Goal: Task Accomplishment & Management: Complete application form

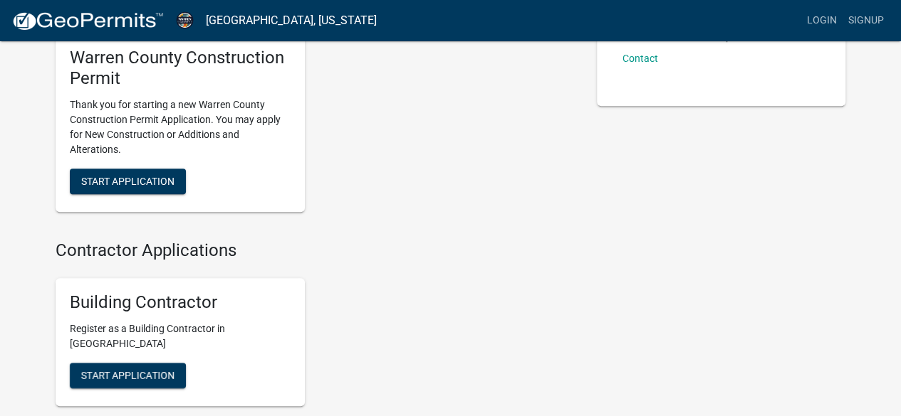
scroll to position [270, 0]
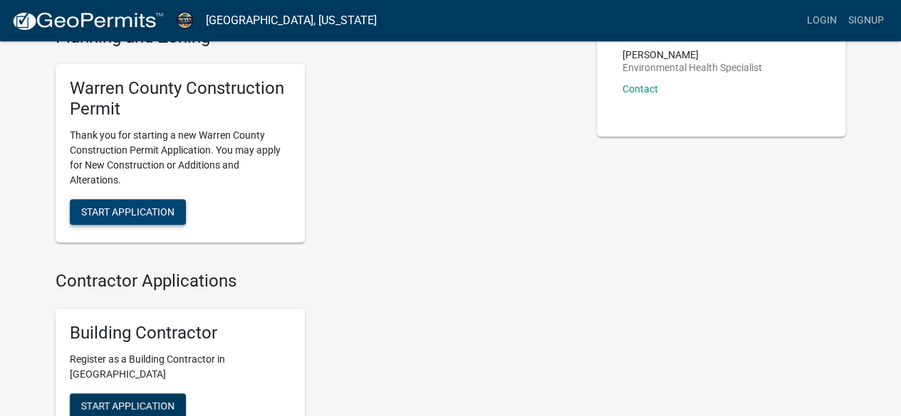
click at [126, 206] on span "Start Application" at bounding box center [127, 211] width 93 height 11
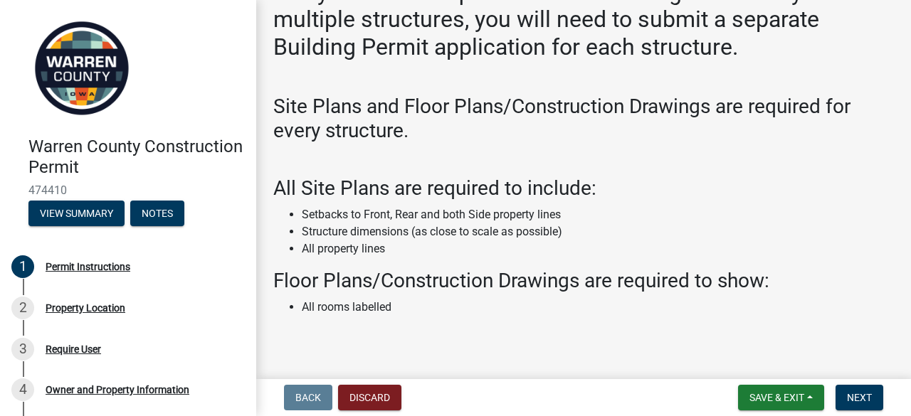
scroll to position [138, 0]
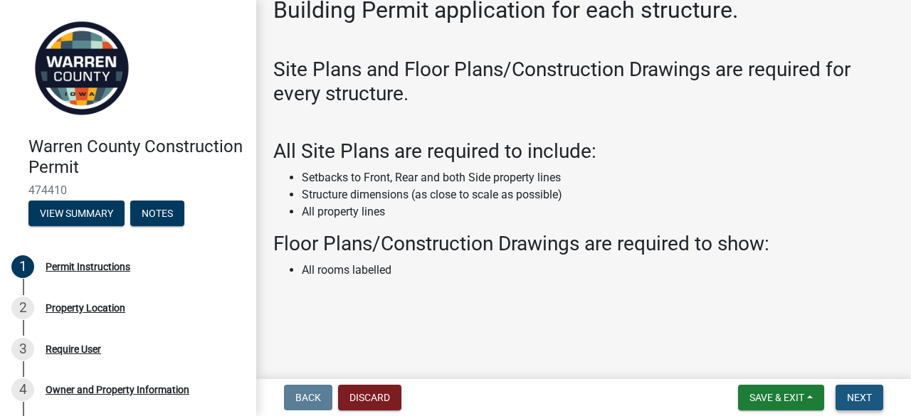
click at [870, 395] on span "Next" at bounding box center [859, 397] width 25 height 11
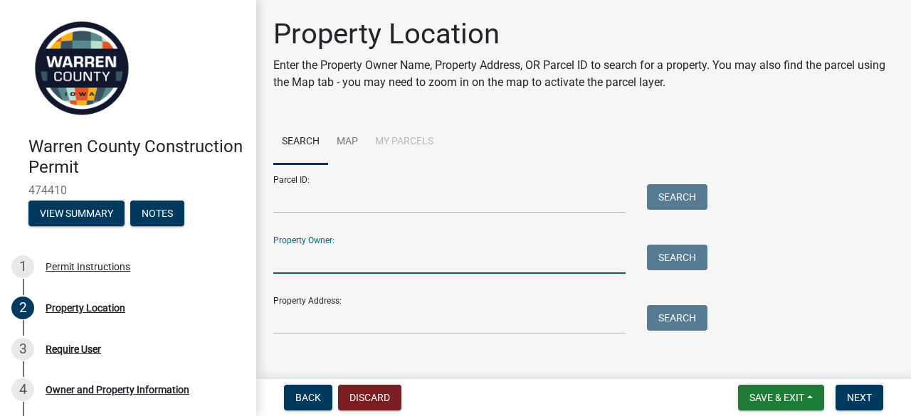
click at [309, 246] on input "Property Owner:" at bounding box center [449, 259] width 352 height 29
type input "[PERSON_NAME]"
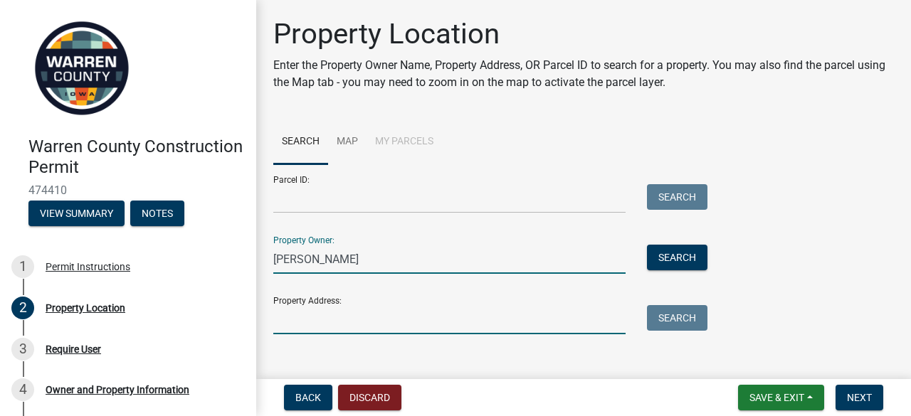
click at [332, 318] on input "Property Address:" at bounding box center [449, 319] width 352 height 29
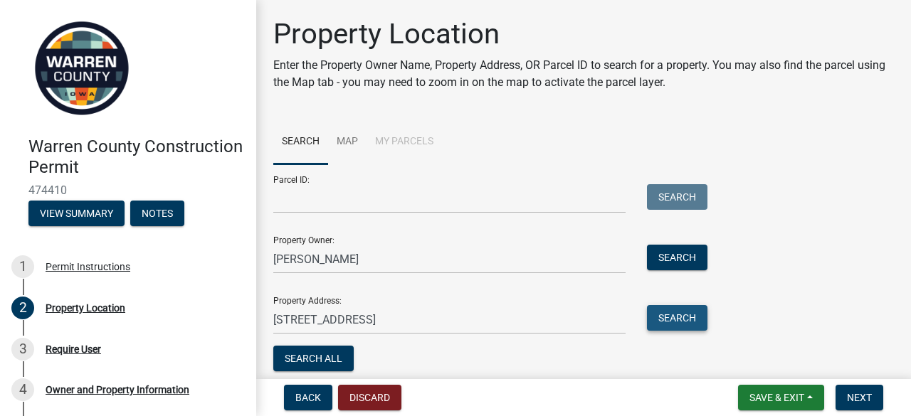
click at [671, 315] on button "Search" at bounding box center [677, 318] width 61 height 26
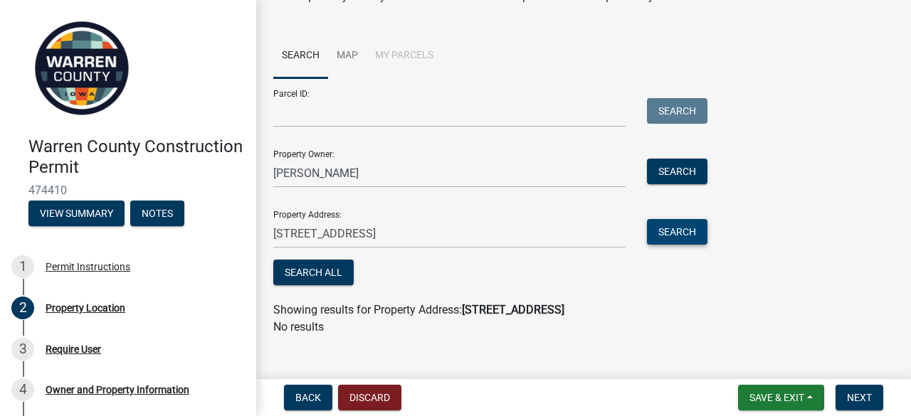
scroll to position [104, 0]
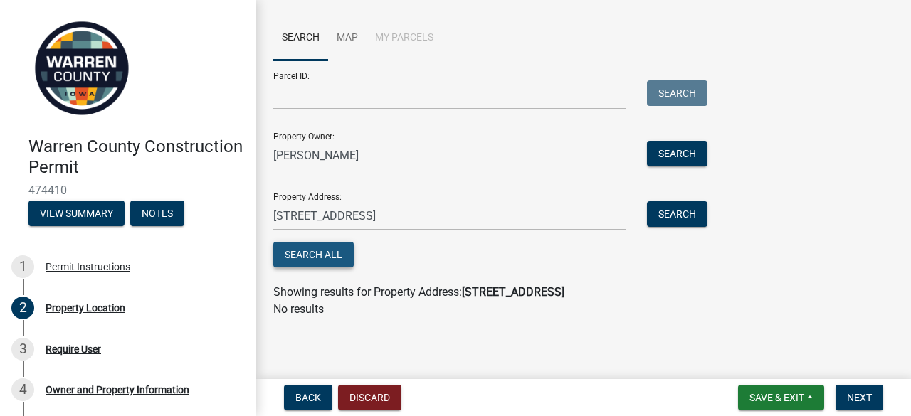
click at [303, 258] on button "Search All" at bounding box center [313, 255] width 80 height 26
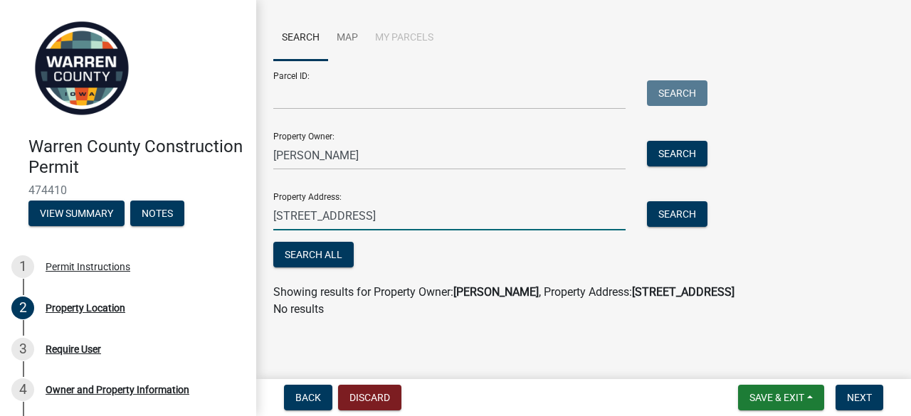
click at [377, 216] on input "3448 hwy. 65 69" at bounding box center [449, 215] width 352 height 29
type input "3448 hwy. 65 69 carlisle"
click at [673, 210] on button "Search" at bounding box center [677, 214] width 61 height 26
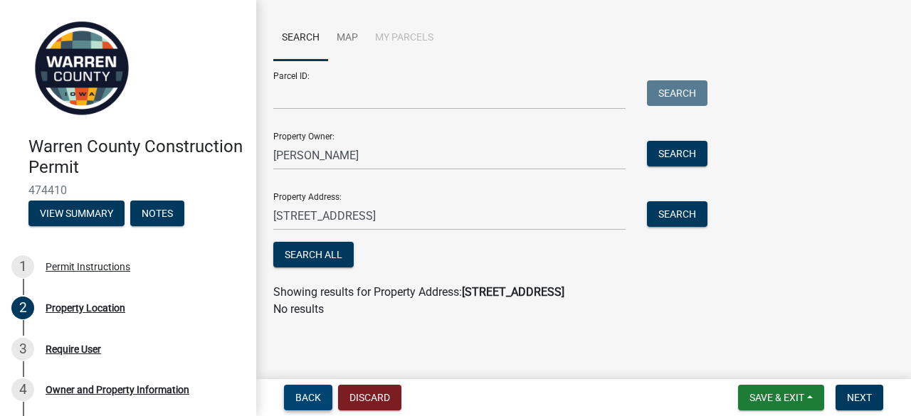
click at [313, 399] on span "Back" at bounding box center [308, 397] width 26 height 11
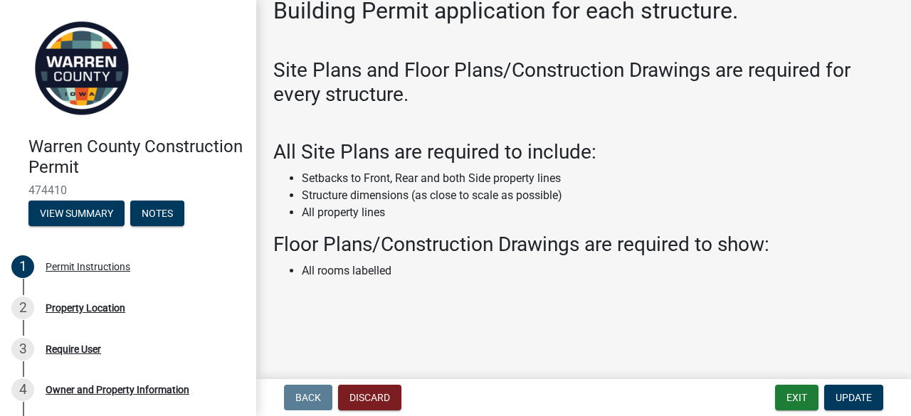
scroll to position [138, 0]
click at [854, 397] on span "Update" at bounding box center [854, 397] width 36 height 11
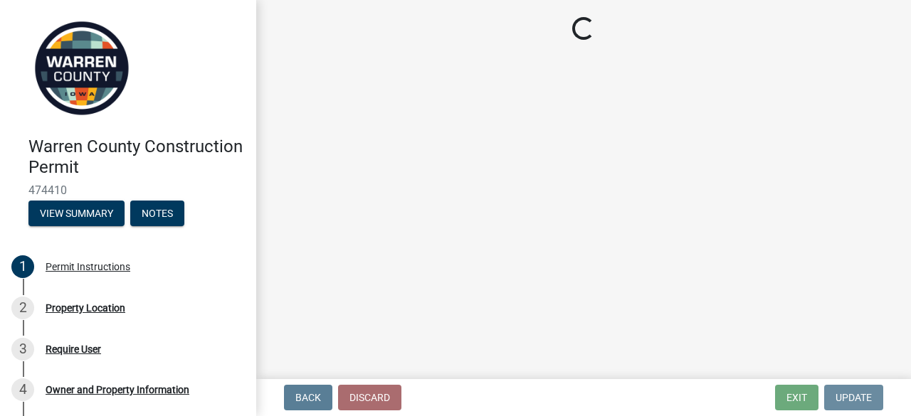
scroll to position [0, 0]
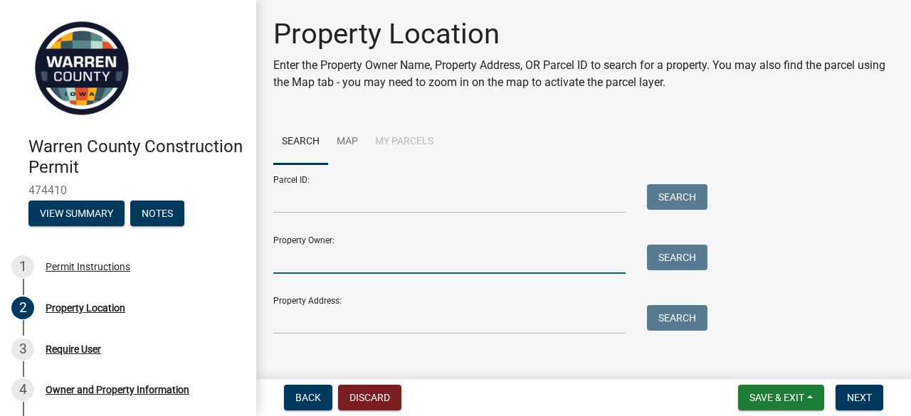
click at [335, 247] on input "Property Owner:" at bounding box center [449, 259] width 352 height 29
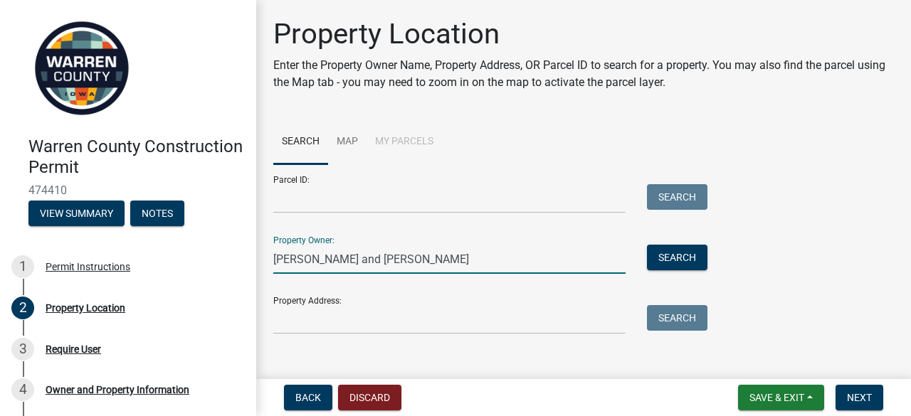
type input "David and Susan Smith"
click at [300, 315] on input "Property Address:" at bounding box center [449, 319] width 352 height 29
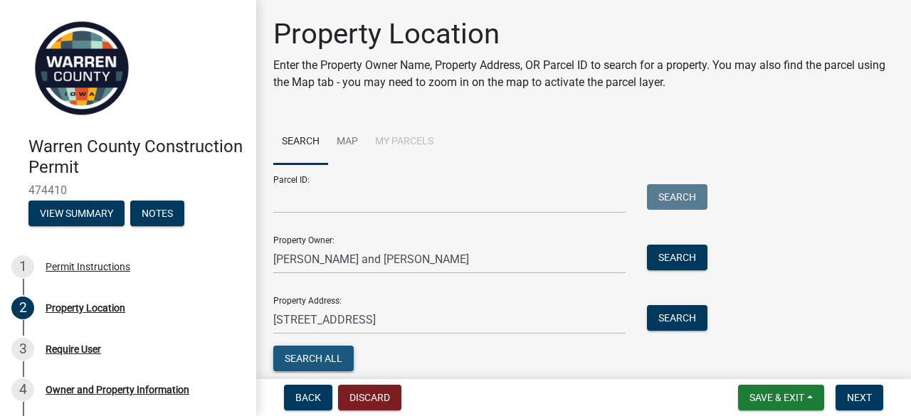
click at [315, 355] on button "Search All" at bounding box center [313, 359] width 80 height 26
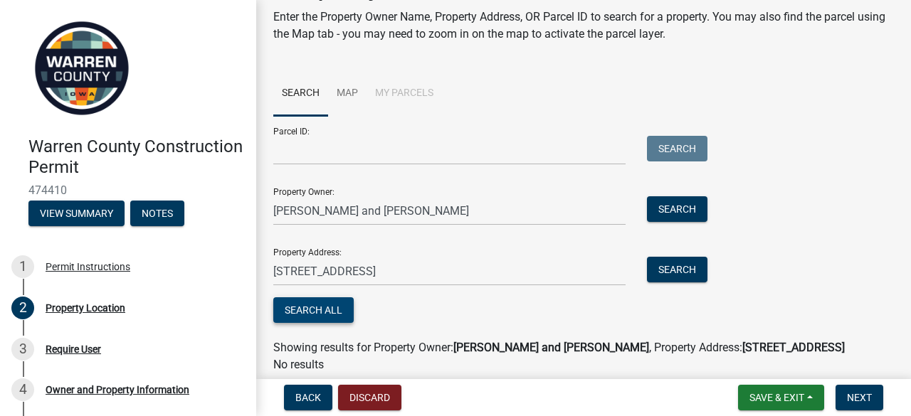
scroll to position [104, 0]
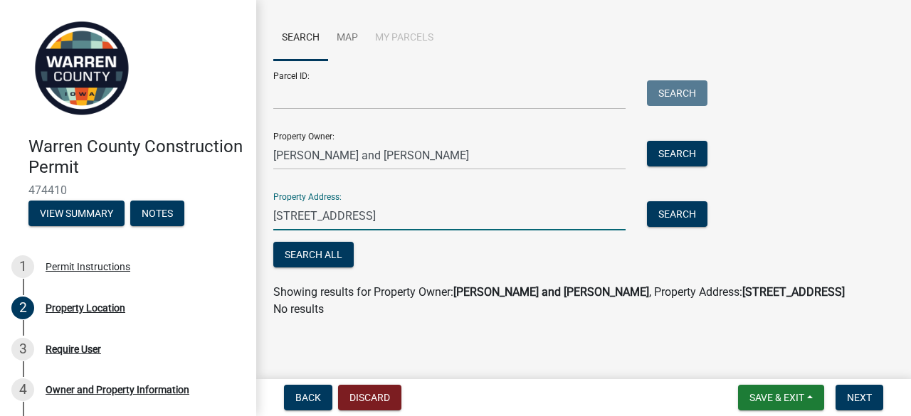
drag, startPoint x: 342, startPoint y: 215, endPoint x: 384, endPoint y: 218, distance: 42.1
click at [384, 218] on input "3448 hwy. 65 69" at bounding box center [449, 215] width 352 height 29
type input "3448 hwy. 65"
click at [676, 209] on button "Search" at bounding box center [677, 214] width 61 height 26
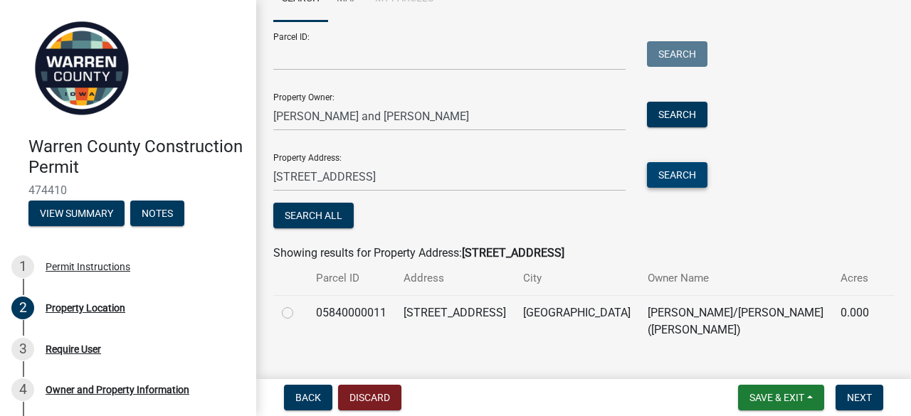
scroll to position [154, 0]
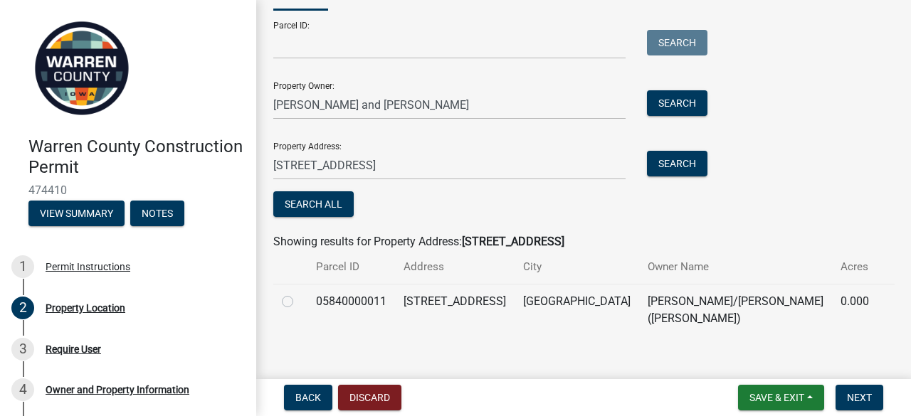
click at [299, 293] on label at bounding box center [299, 293] width 0 height 0
click at [299, 300] on input "radio" at bounding box center [303, 297] width 9 height 9
radio input "true"
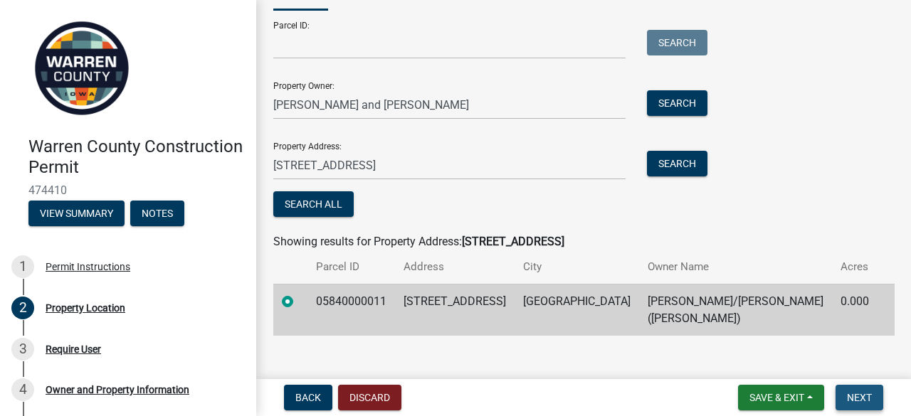
click at [854, 392] on span "Next" at bounding box center [859, 397] width 25 height 11
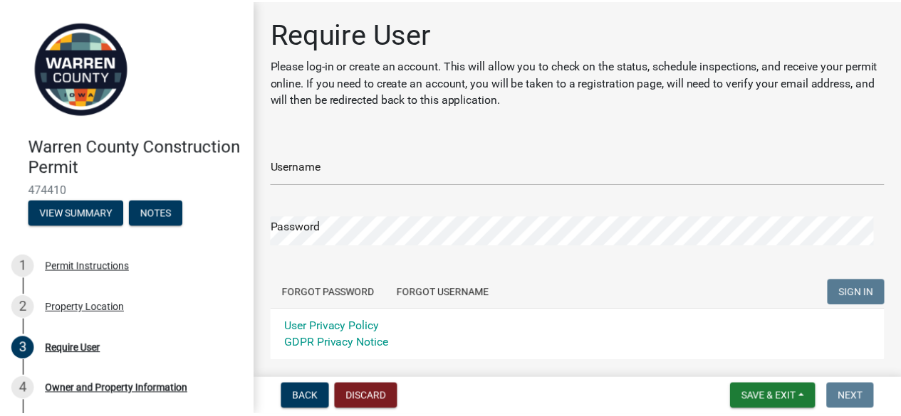
scroll to position [71, 0]
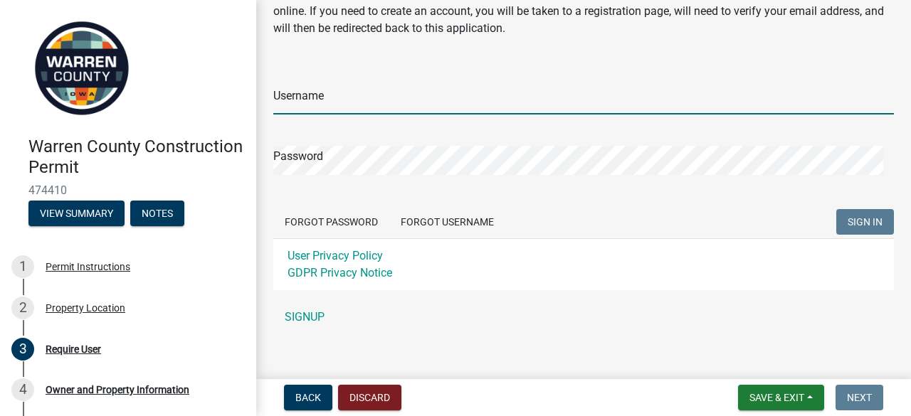
click at [334, 100] on input "Username" at bounding box center [583, 99] width 621 height 29
type input "Dlsmith"
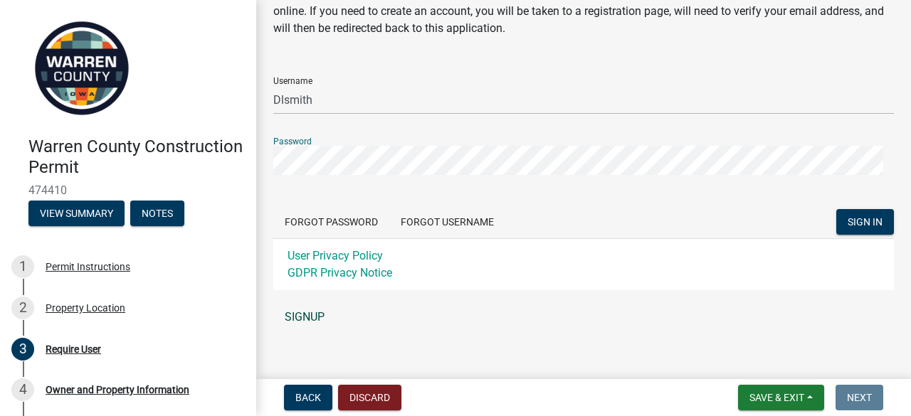
click at [311, 313] on link "SIGNUP" at bounding box center [583, 317] width 621 height 28
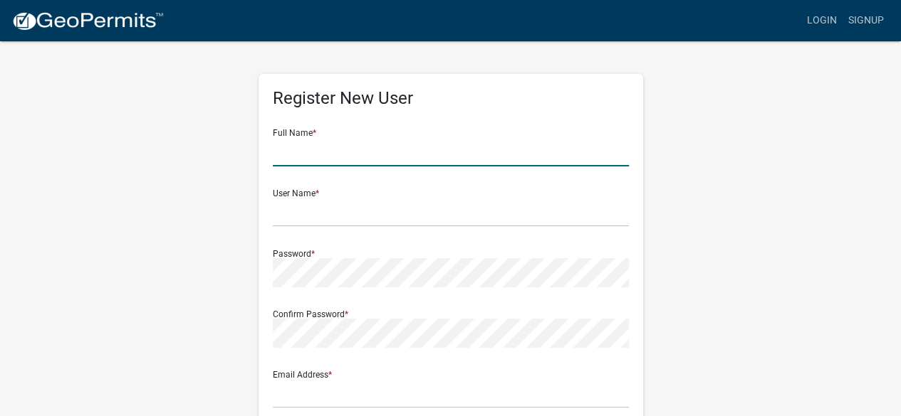
click at [309, 150] on input "text" at bounding box center [451, 151] width 356 height 29
type input "David lee Smith"
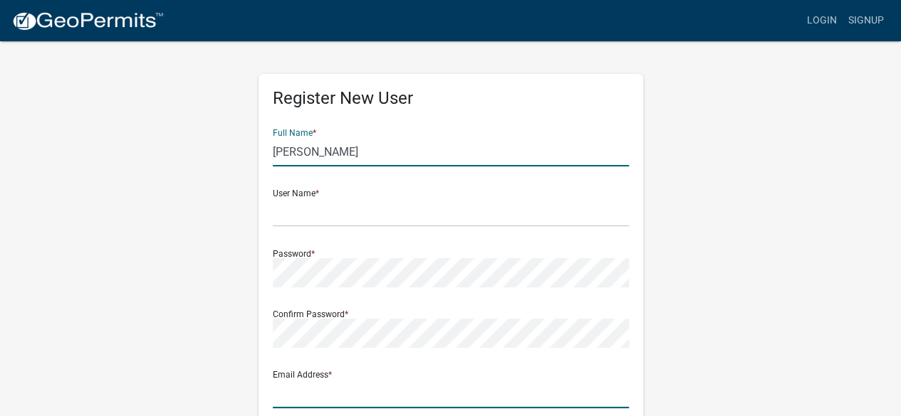
type input "[EMAIL_ADDRESS][DOMAIN_NAME]"
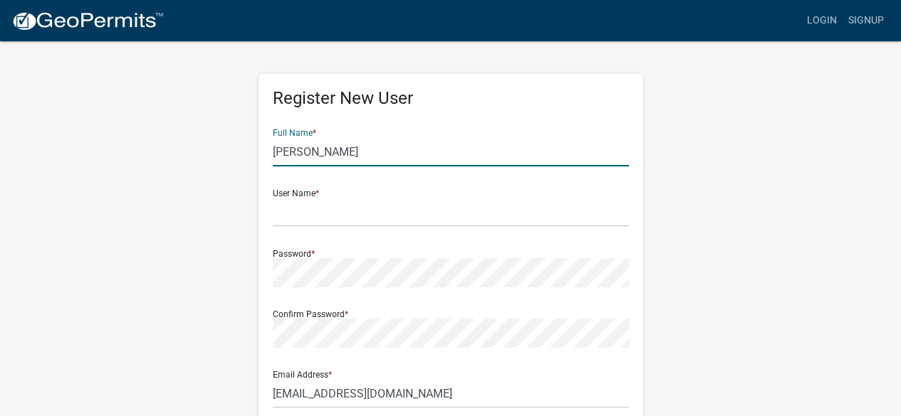
type input "3448 Highway 65 69"
type input "Carlisle"
type input "IA"
type input "50047"
type input "5152872714"
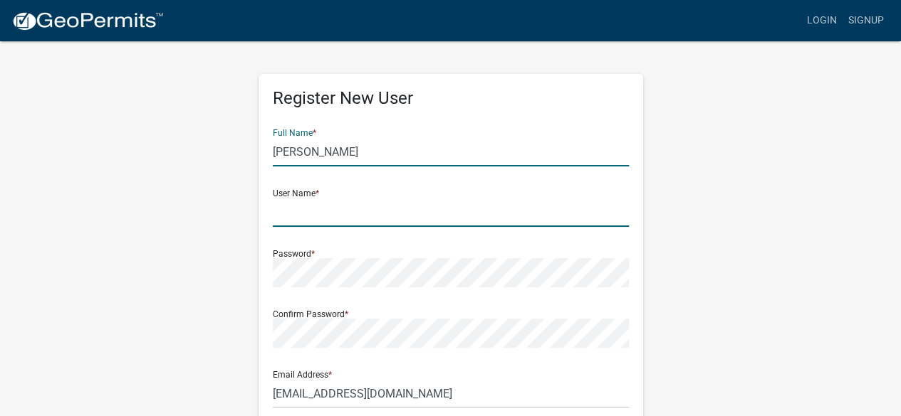
click at [310, 211] on input "text" at bounding box center [451, 212] width 356 height 29
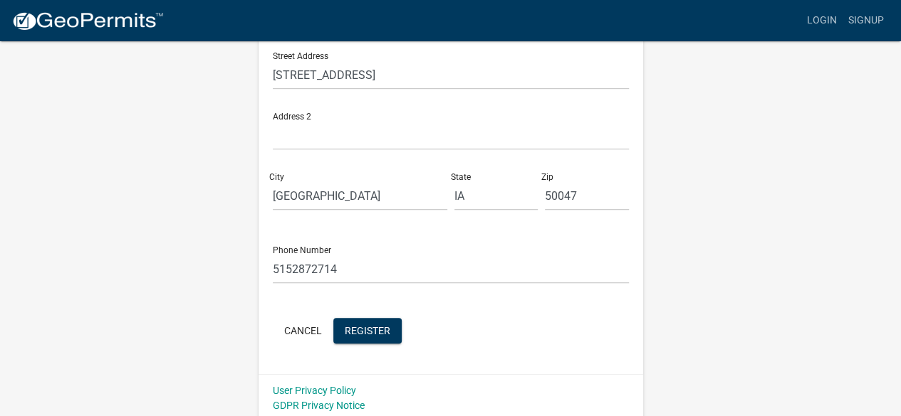
scroll to position [384, 0]
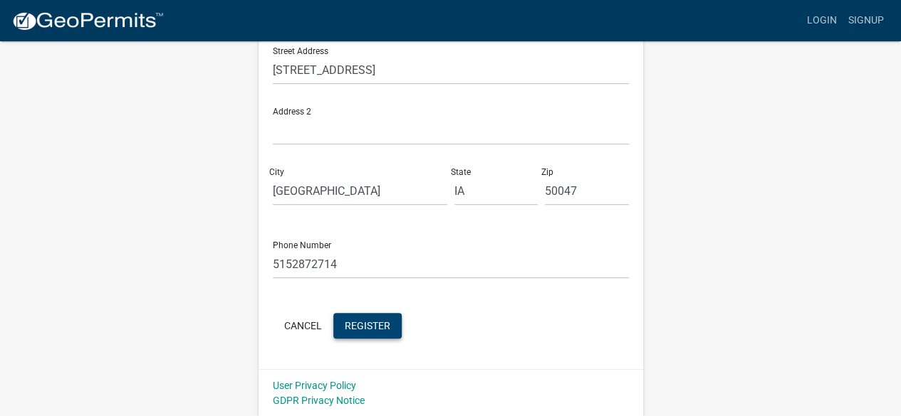
click at [368, 320] on span "Register" at bounding box center [368, 325] width 46 height 11
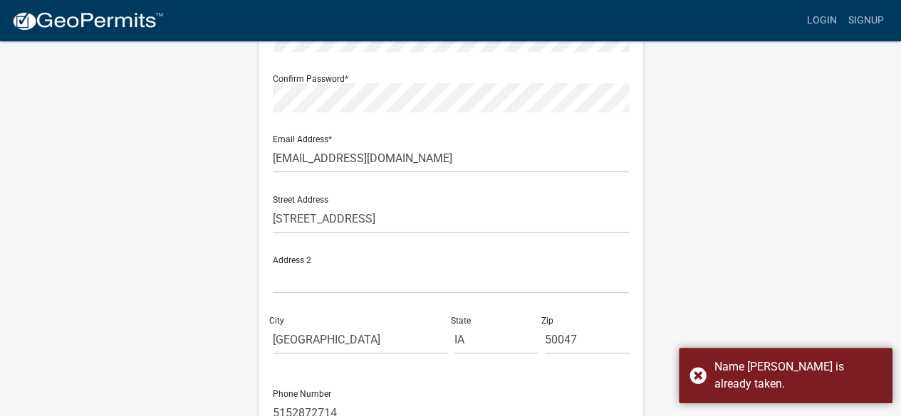
scroll to position [100, 0]
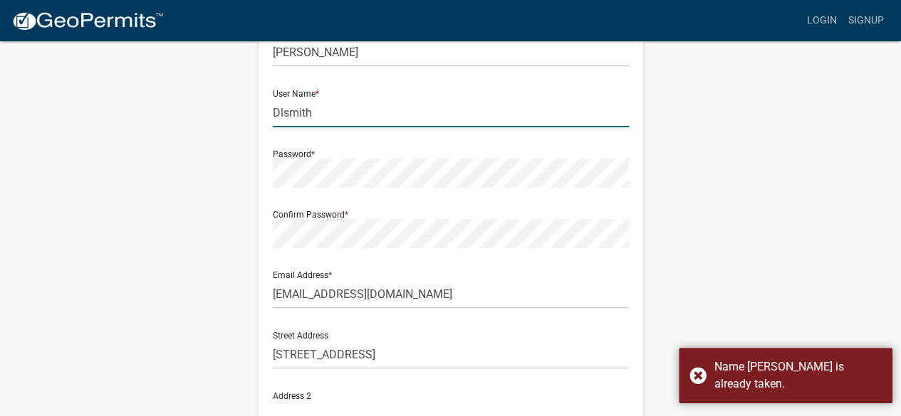
click at [322, 111] on input "Dlsmith" at bounding box center [451, 112] width 356 height 29
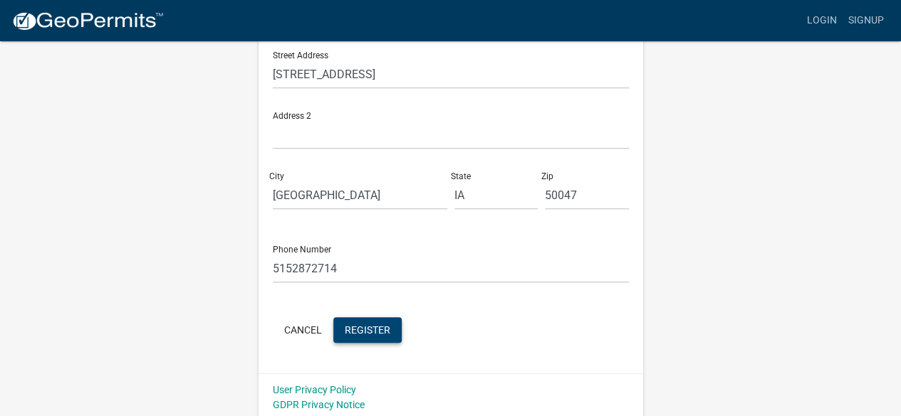
scroll to position [384, 0]
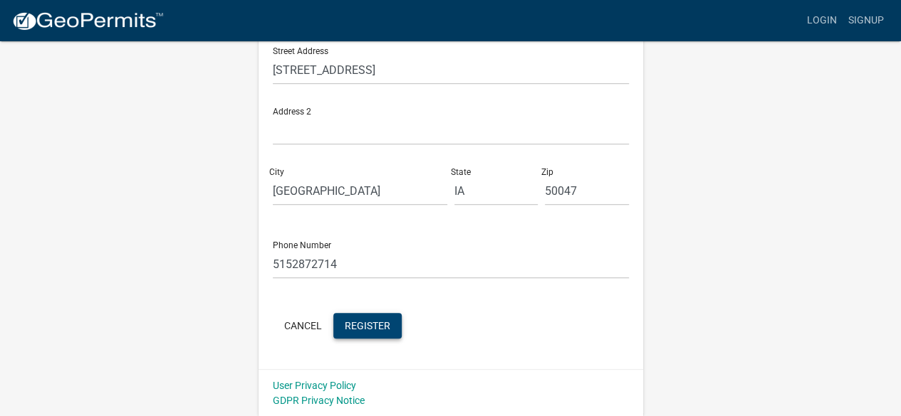
type input "Dlsmith1"
click at [364, 317] on button "Register" at bounding box center [367, 326] width 68 height 26
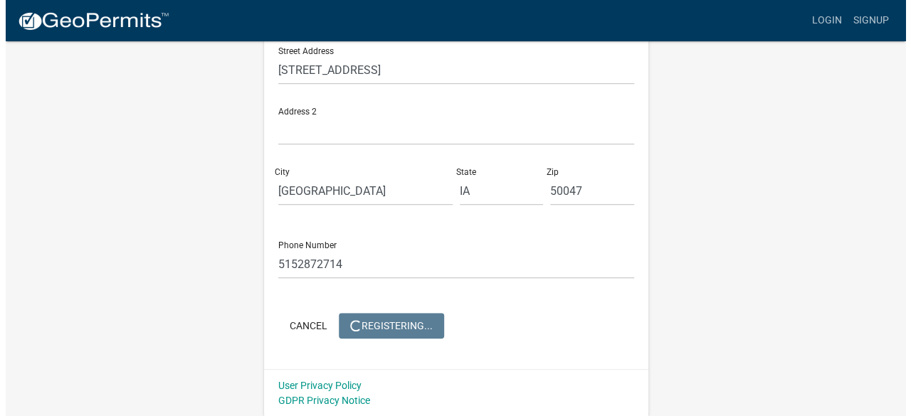
scroll to position [0, 0]
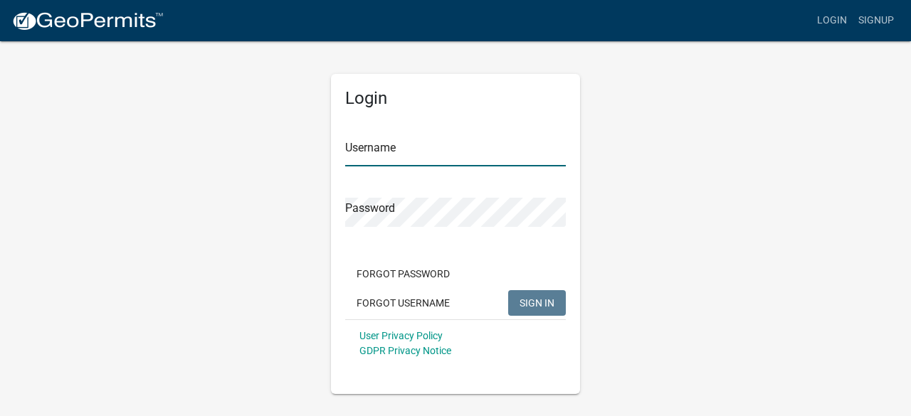
click at [411, 150] on input "Username" at bounding box center [455, 151] width 221 height 29
type input "Dlsmith1"
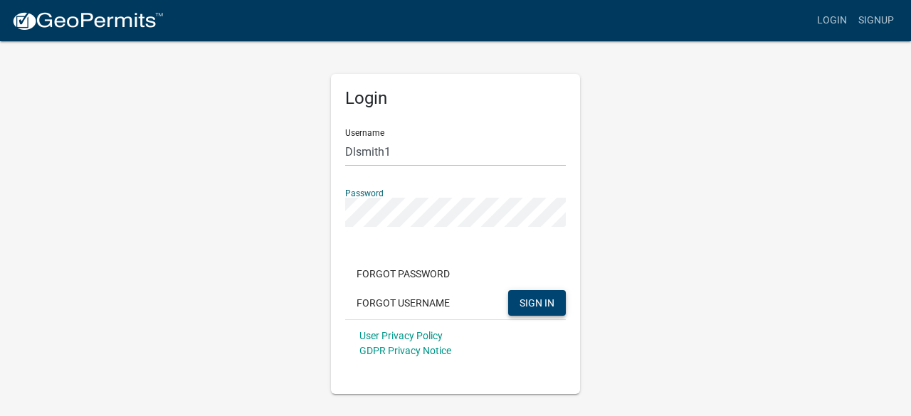
click at [543, 308] on span "SIGN IN" at bounding box center [537, 302] width 35 height 11
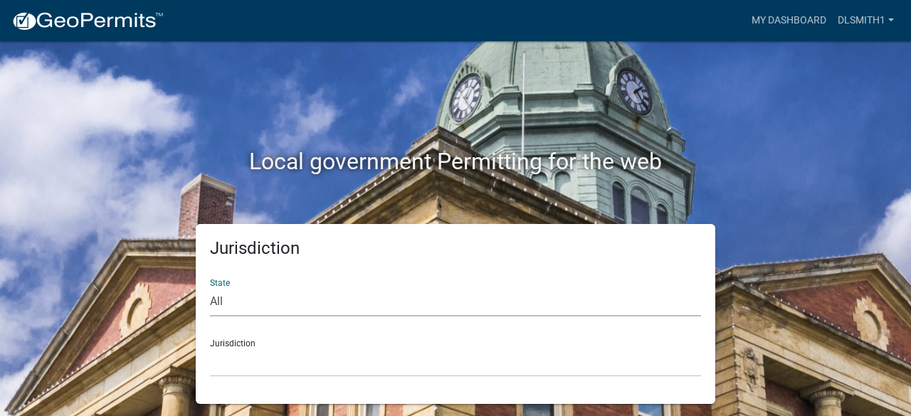
click at [216, 300] on select "All [US_STATE] [US_STATE] [US_STATE] [US_STATE] [US_STATE] [US_STATE] [US_STATE…" at bounding box center [455, 302] width 491 height 29
select select "[US_STATE]"
click at [210, 288] on select "All [US_STATE] [US_STATE] [US_STATE] [US_STATE] [US_STATE] [US_STATE] [US_STATE…" at bounding box center [455, 302] width 491 height 29
click at [243, 360] on select "[GEOGRAPHIC_DATA], [US_STATE] [GEOGRAPHIC_DATA], [US_STATE] [GEOGRAPHIC_DATA], …" at bounding box center [455, 362] width 491 height 29
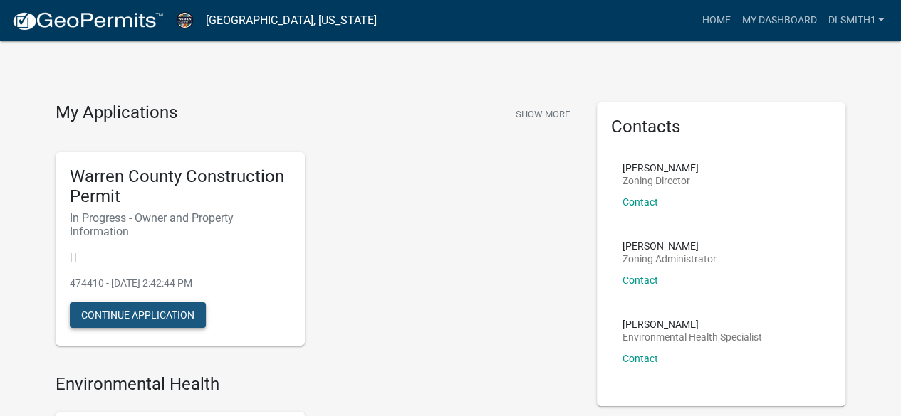
click at [122, 313] on button "Continue Application" at bounding box center [138, 316] width 136 height 26
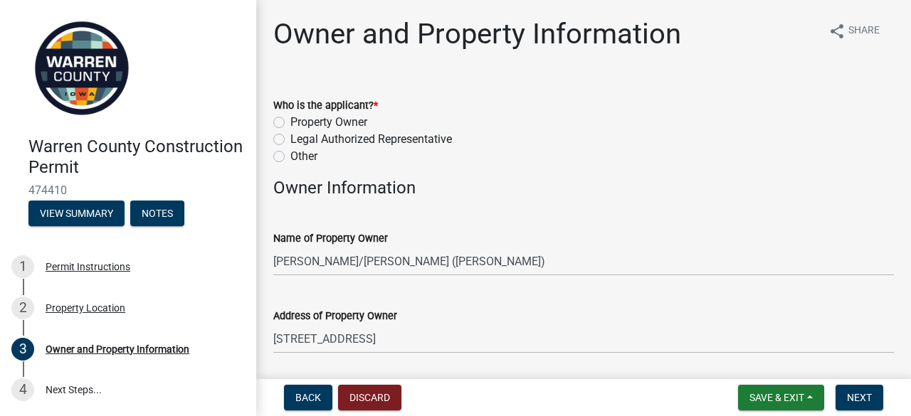
click at [290, 124] on label "Property Owner" at bounding box center [328, 122] width 77 height 17
click at [290, 123] on input "Property Owner" at bounding box center [294, 118] width 9 height 9
radio input "true"
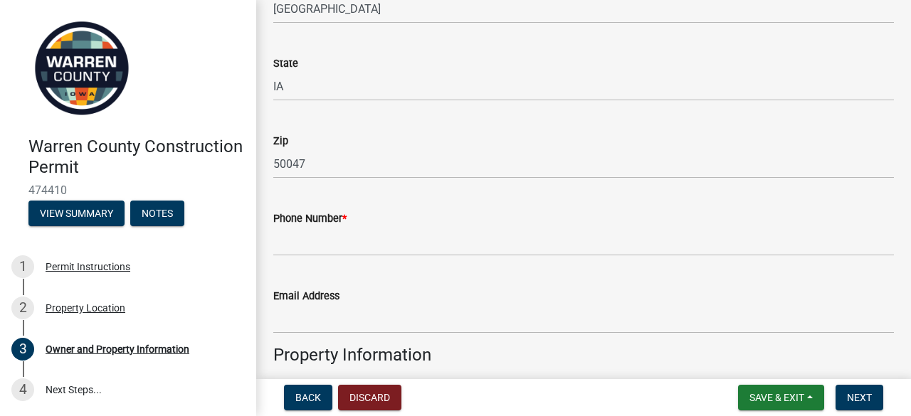
scroll to position [427, 0]
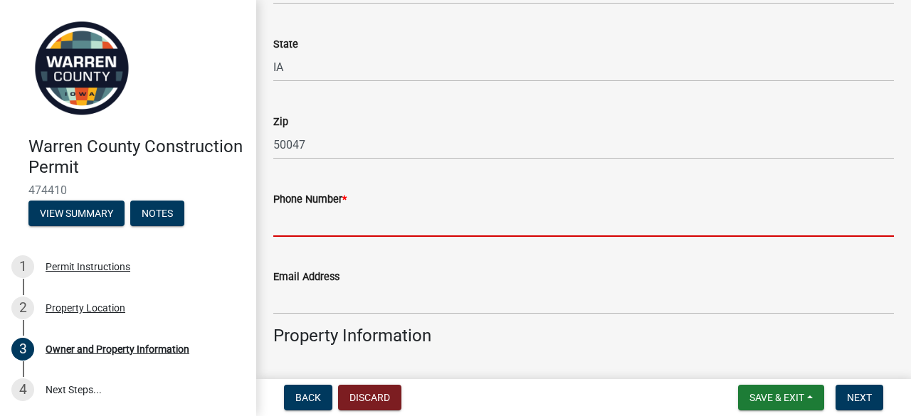
click at [356, 219] on input "Phone Number *" at bounding box center [583, 222] width 621 height 29
type input "5152872714"
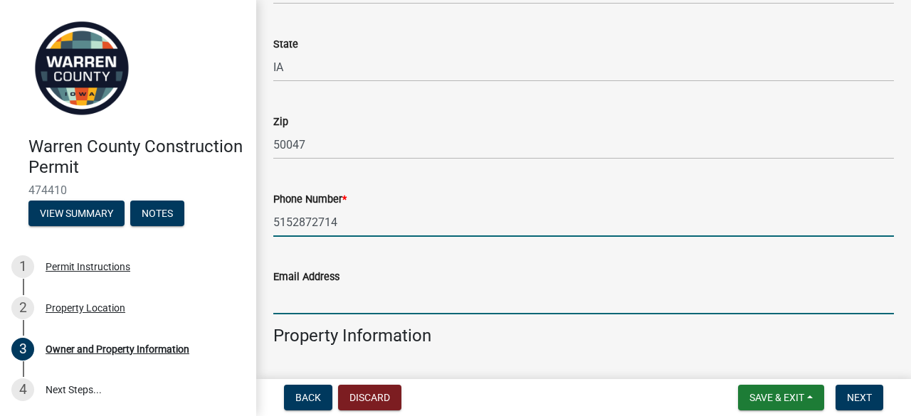
type input "[EMAIL_ADDRESS][DOMAIN_NAME]"
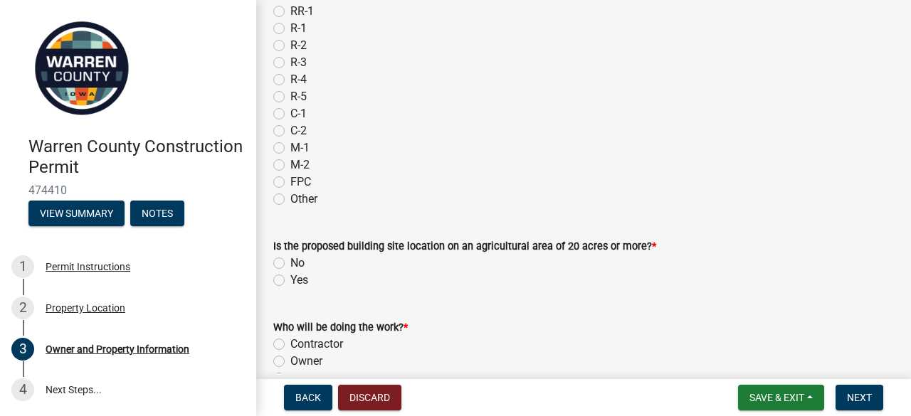
scroll to position [1281, 0]
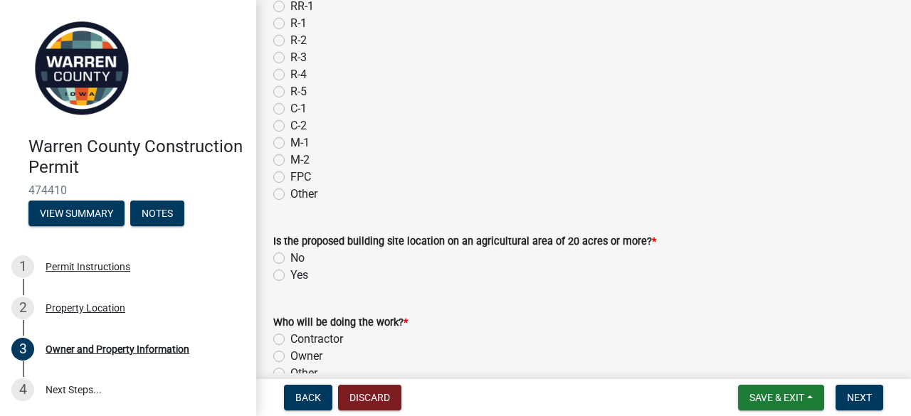
click at [290, 258] on label "No" at bounding box center [297, 258] width 14 height 17
click at [290, 258] on input "No" at bounding box center [294, 254] width 9 height 9
radio input "true"
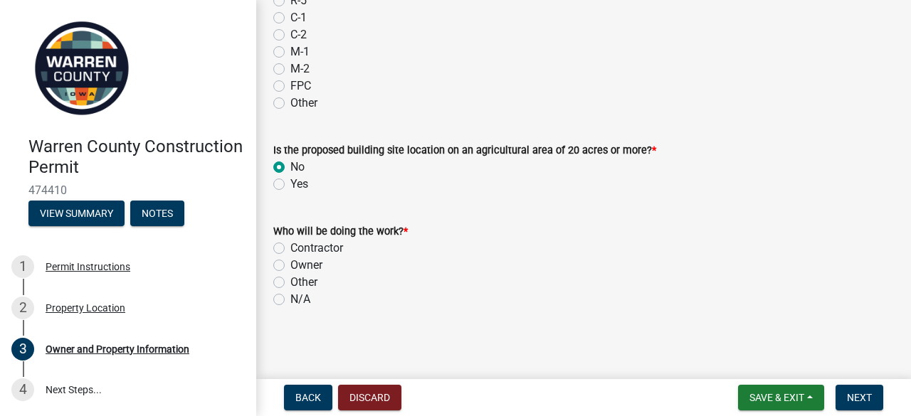
scroll to position [1375, 0]
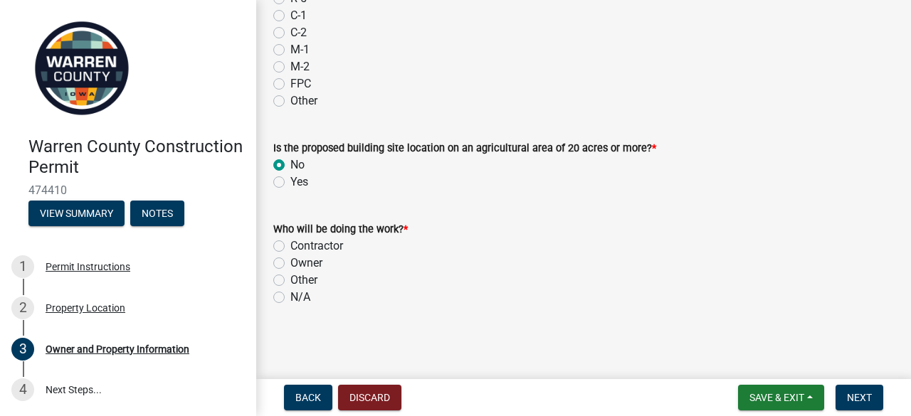
click at [290, 264] on label "Owner" at bounding box center [306, 263] width 32 height 17
click at [290, 264] on input "Owner" at bounding box center [294, 259] width 9 height 9
radio input "true"
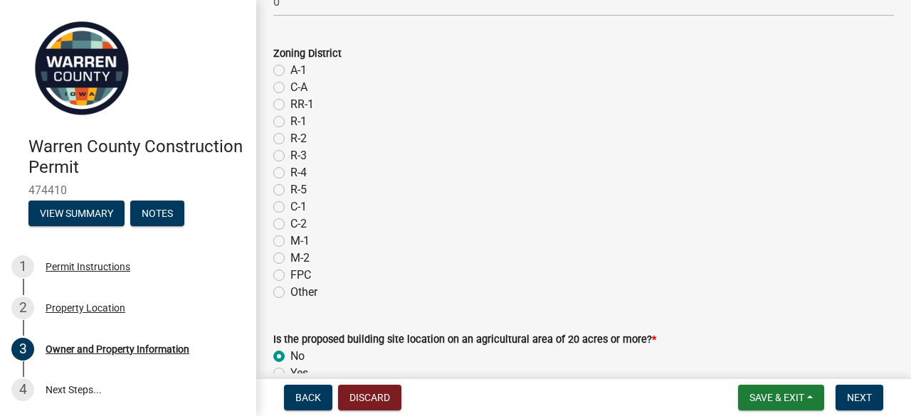
scroll to position [1161, 0]
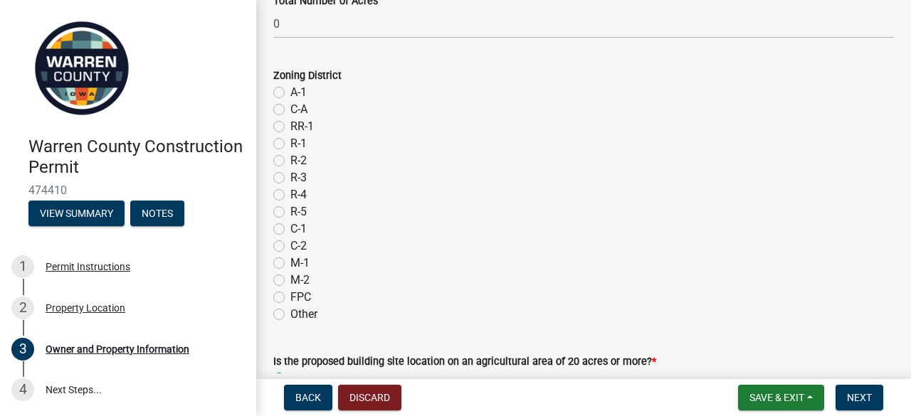
click at [290, 128] on label "RR-1" at bounding box center [301, 126] width 23 height 17
click at [290, 127] on input "RR-1" at bounding box center [294, 122] width 9 height 9
radio input "true"
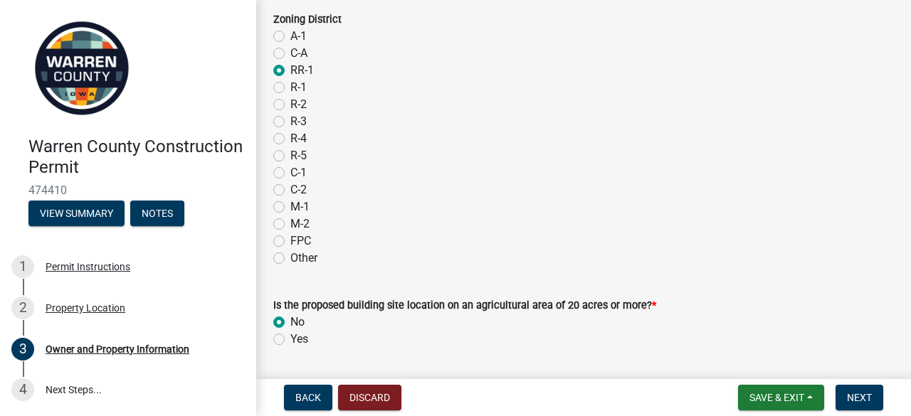
scroll to position [1375, 0]
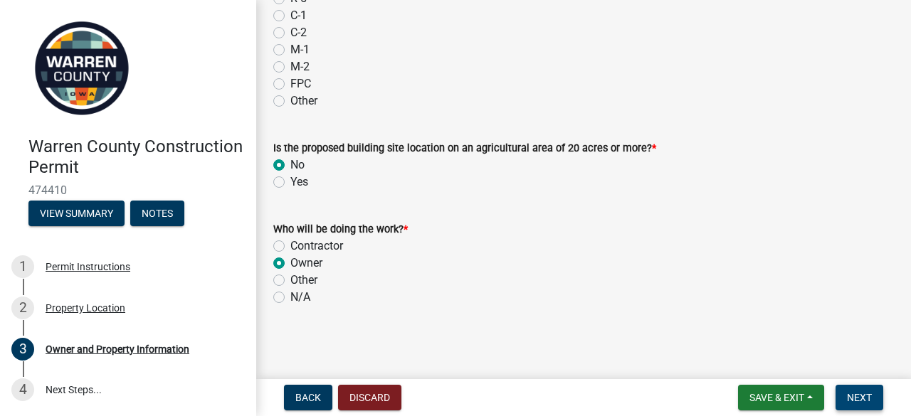
click at [846, 398] on button "Next" at bounding box center [860, 398] width 48 height 26
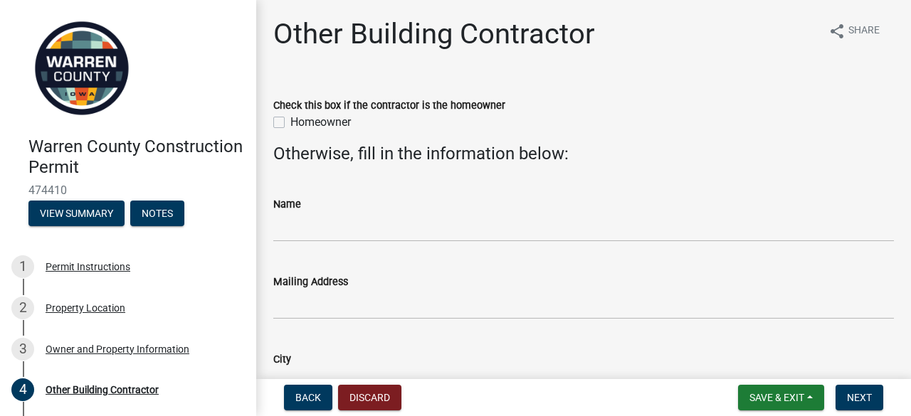
click at [290, 124] on label "Homeowner" at bounding box center [320, 122] width 61 height 17
click at [290, 123] on input "Homeowner" at bounding box center [294, 118] width 9 height 9
checkbox input "true"
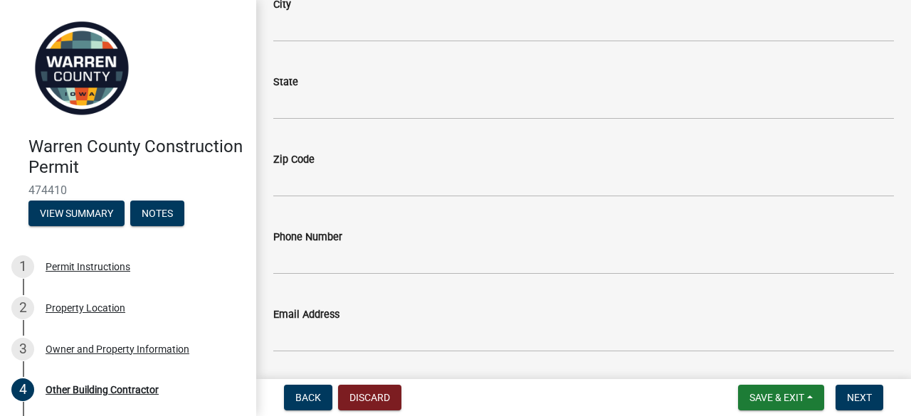
scroll to position [400, 0]
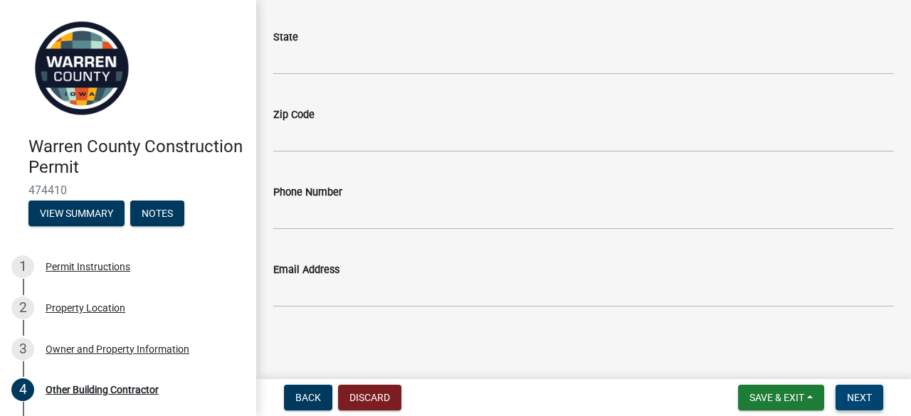
click at [857, 398] on span "Next" at bounding box center [859, 397] width 25 height 11
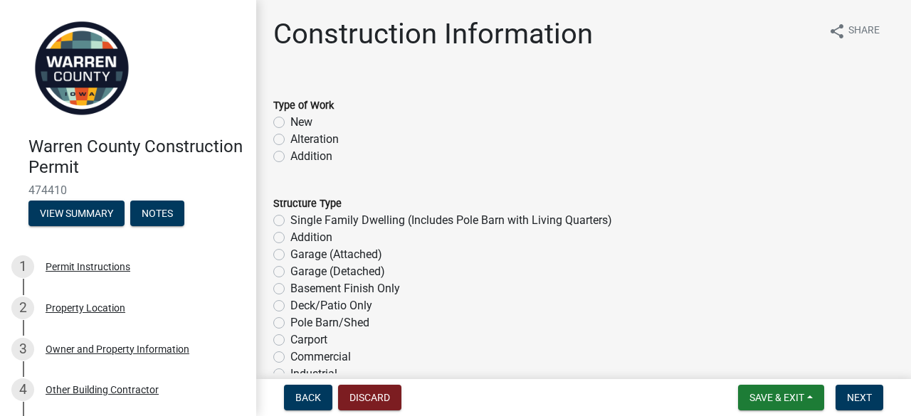
click at [290, 272] on label "Garage (Detached)" at bounding box center [337, 271] width 95 height 17
click at [290, 272] on input "Garage (Detached)" at bounding box center [294, 267] width 9 height 9
radio input "true"
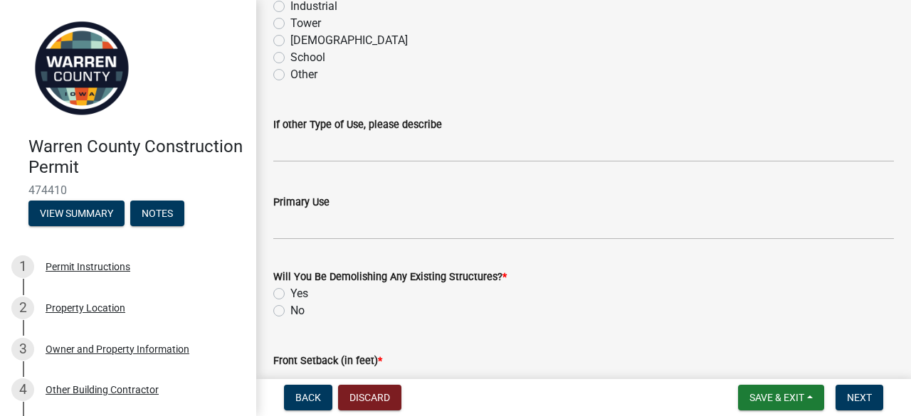
scroll to position [427, 0]
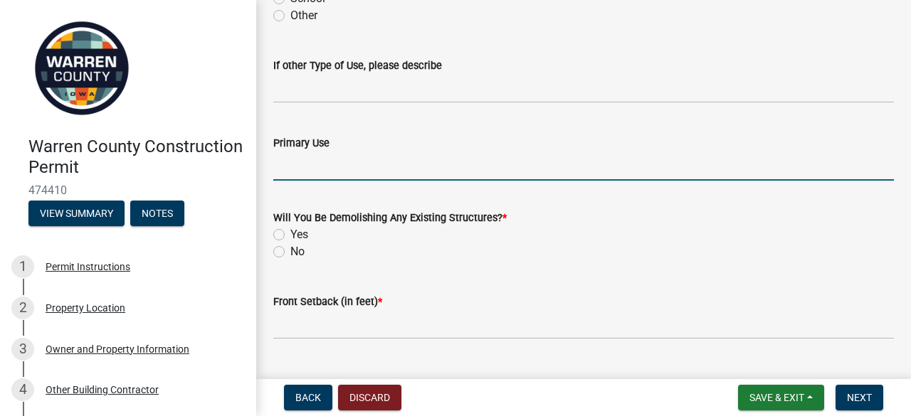
click at [340, 171] on input "Primary Use" at bounding box center [583, 166] width 621 height 29
type input "Storage"
click at [290, 236] on label "Yes" at bounding box center [299, 234] width 18 height 17
click at [290, 236] on input "Yes" at bounding box center [294, 230] width 9 height 9
radio input "true"
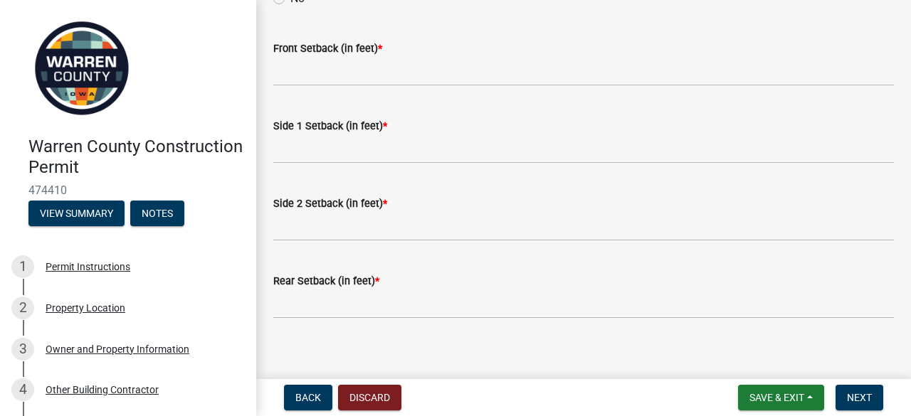
scroll to position [692, 0]
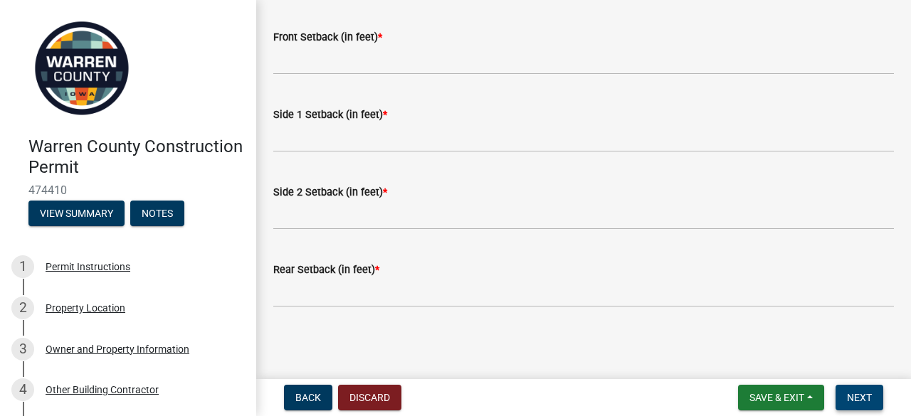
click at [853, 395] on span "Next" at bounding box center [859, 397] width 25 height 11
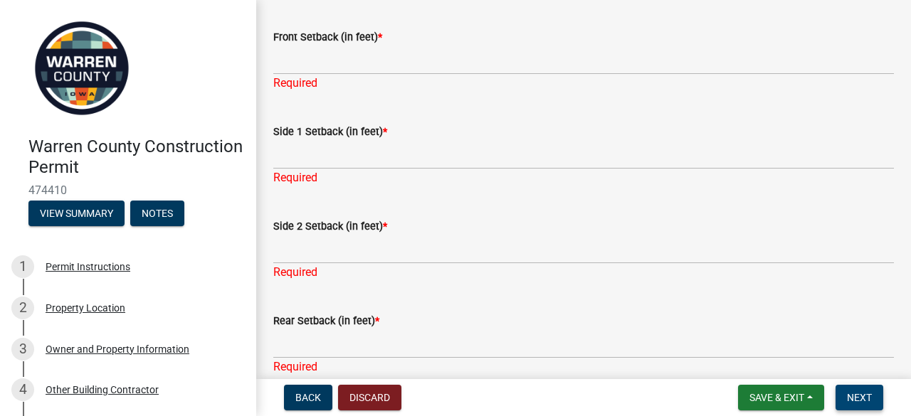
scroll to position [760, 0]
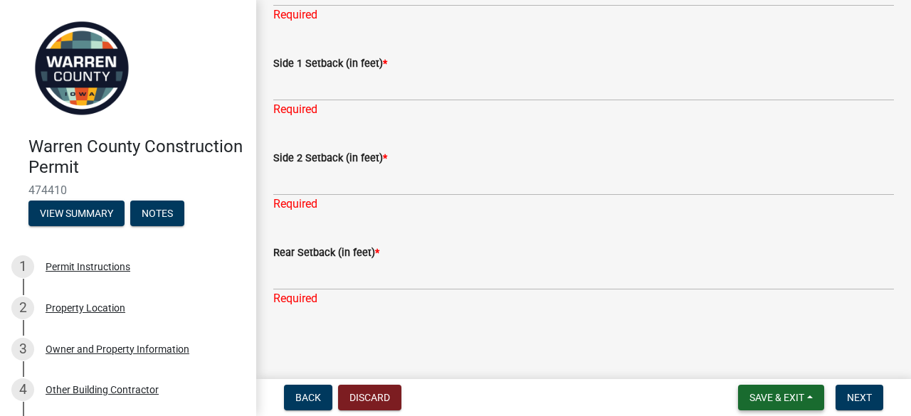
click at [762, 394] on span "Save & Exit" at bounding box center [777, 397] width 55 height 11
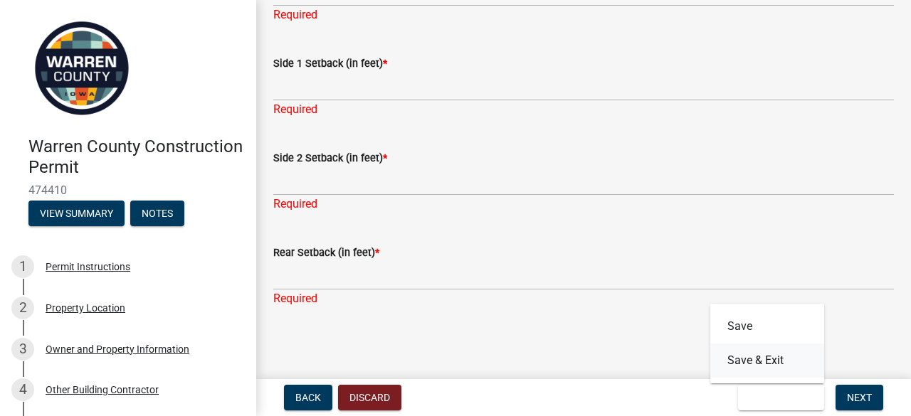
click at [756, 361] on button "Save & Exit" at bounding box center [767, 361] width 114 height 34
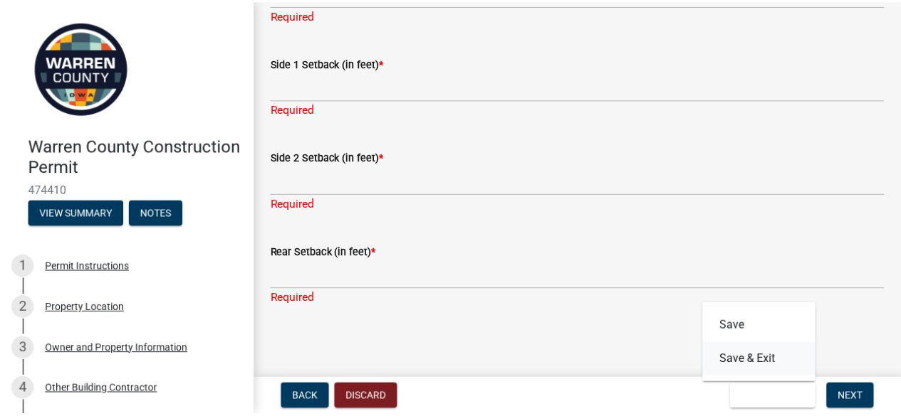
scroll to position [0, 0]
